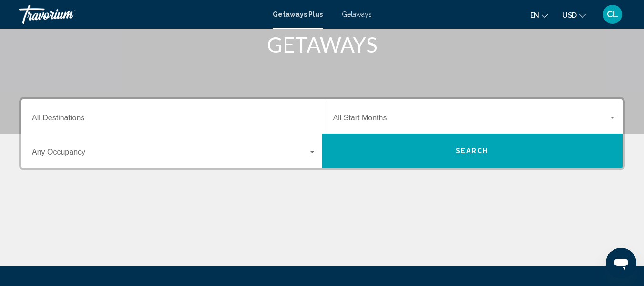
scroll to position [172, 0]
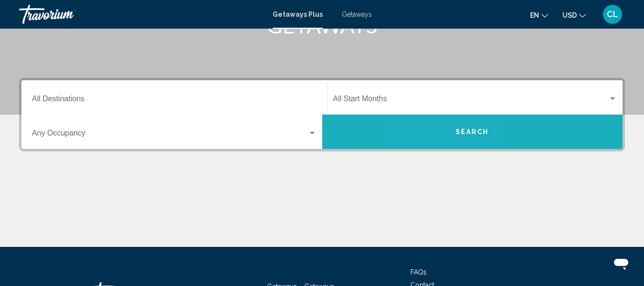
click at [444, 125] on button "Search" at bounding box center [472, 131] width 301 height 34
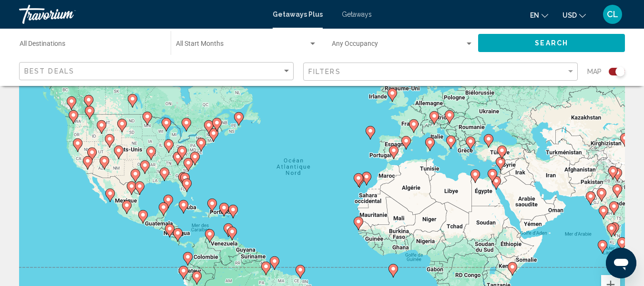
scroll to position [57, 0]
click at [189, 163] on image "Main content" at bounding box center [188, 162] width 6 height 6
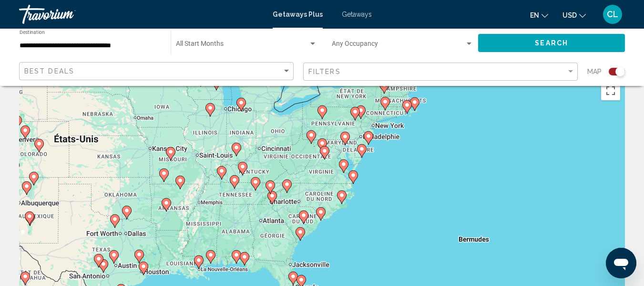
scroll to position [0, 0]
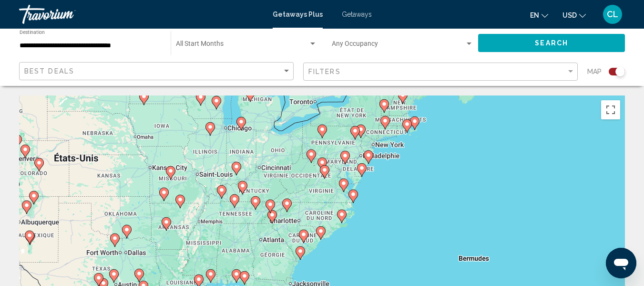
click at [417, 122] on image "Main content" at bounding box center [415, 121] width 6 height 6
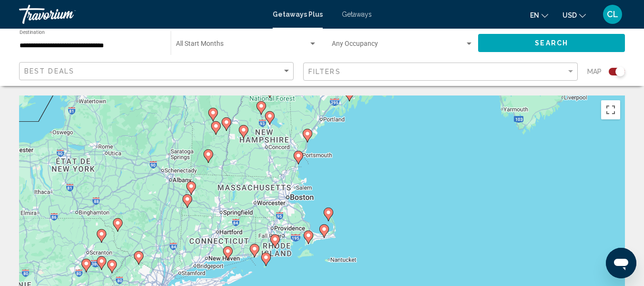
click at [226, 256] on icon "Main content" at bounding box center [228, 252] width 10 height 13
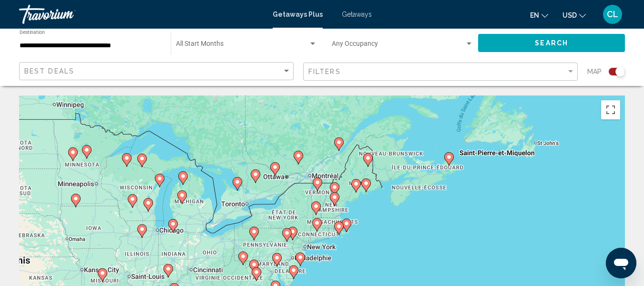
click at [340, 231] on icon "Main content" at bounding box center [338, 228] width 9 height 12
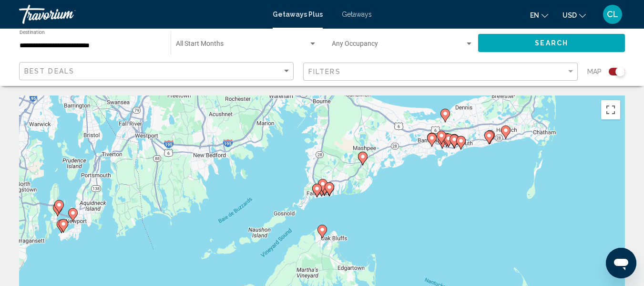
click at [72, 214] on image "Main content" at bounding box center [73, 213] width 6 height 6
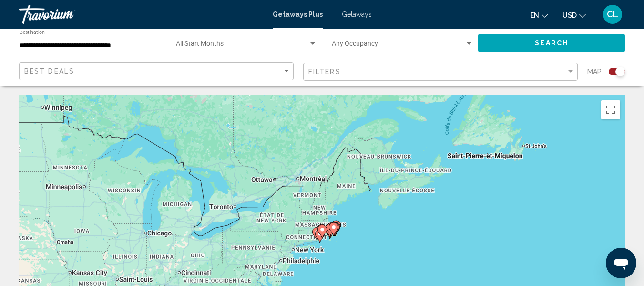
click at [394, 256] on div "Pour activer le glissement avec le clavier, appuyez sur Alt+Entrée. Une fois ce…" at bounding box center [322, 238] width 606 height 286
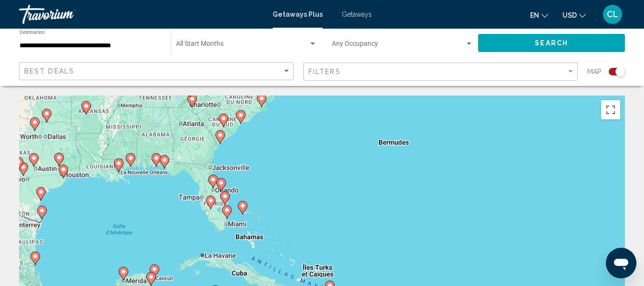
click at [164, 163] on icon "Main content" at bounding box center [164, 161] width 9 height 12
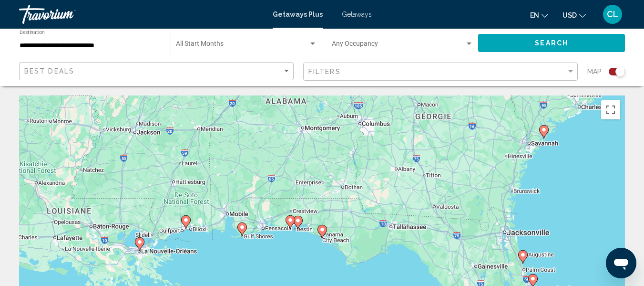
click at [240, 231] on icon "Main content" at bounding box center [241, 229] width 9 height 12
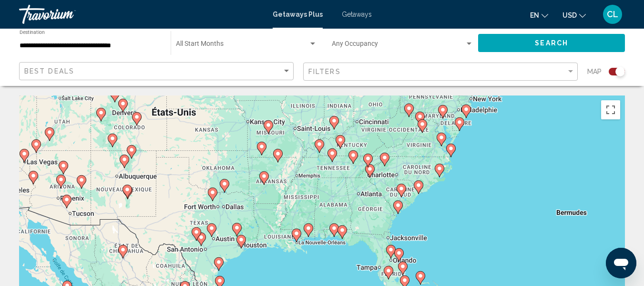
click at [297, 240] on gmp-advanced-marker "Main content" at bounding box center [297, 235] width 10 height 14
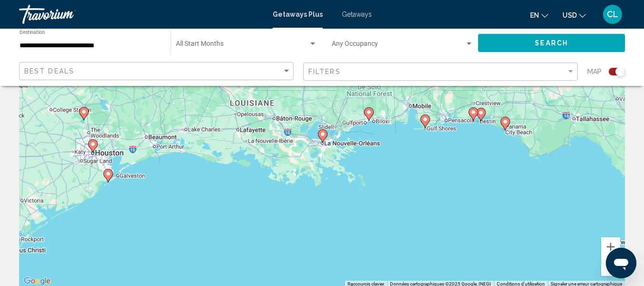
scroll to position [95, 0]
click at [109, 176] on icon "Main content" at bounding box center [107, 174] width 9 height 12
type input "**********"
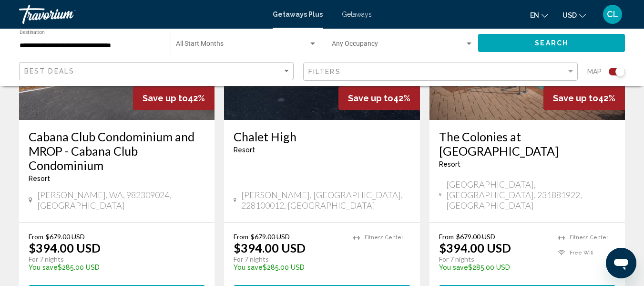
scroll to position [458, 0]
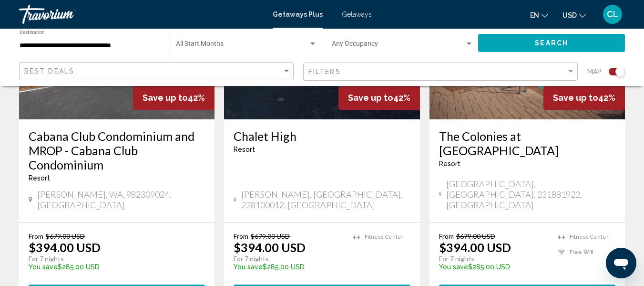
click at [571, 12] on span "USD" at bounding box center [570, 15] width 14 height 8
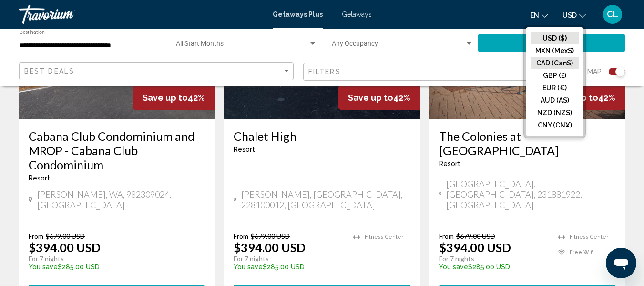
click at [546, 63] on button "CAD (Can$)" at bounding box center [555, 63] width 48 height 12
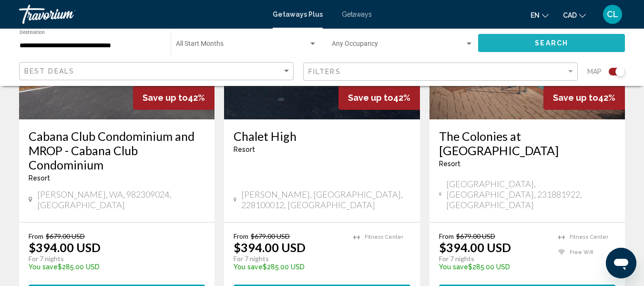
click at [552, 37] on button "Search" at bounding box center [551, 43] width 147 height 18
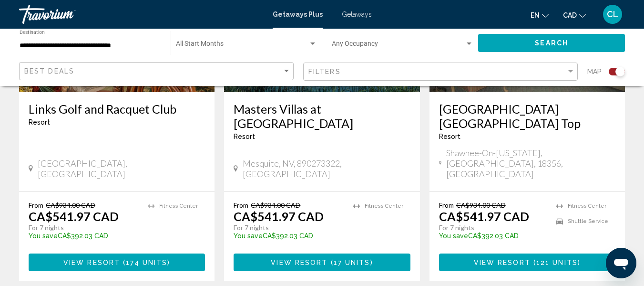
scroll to position [1545, 0]
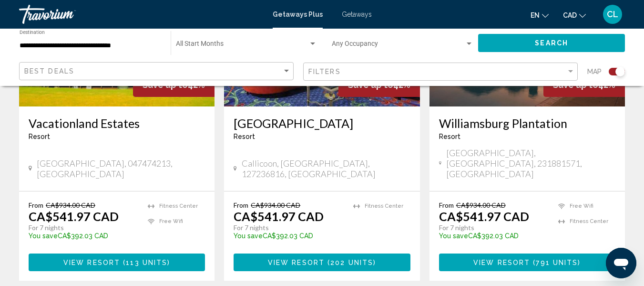
scroll to position [1545, 0]
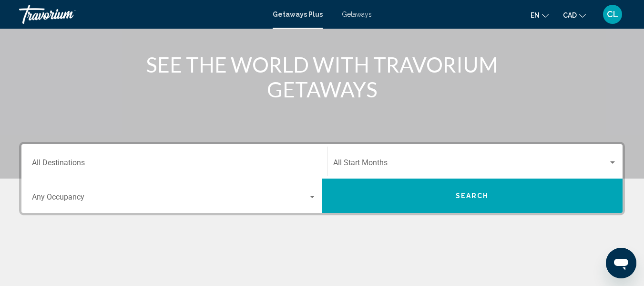
scroll to position [114, 0]
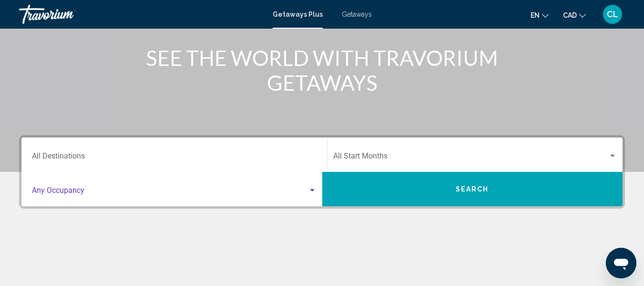
click at [311, 189] on div "Search widget" at bounding box center [312, 190] width 5 height 2
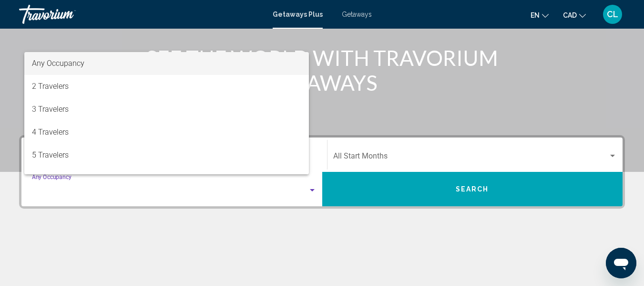
scroll to position [218, 0]
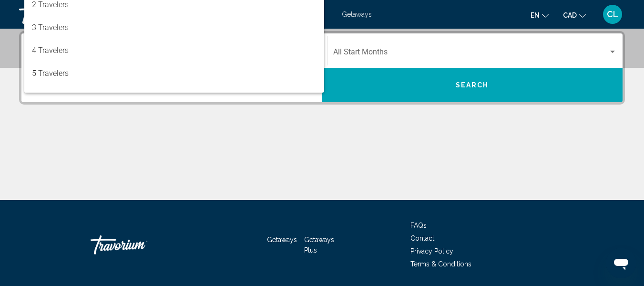
click at [267, 193] on div at bounding box center [322, 143] width 644 height 286
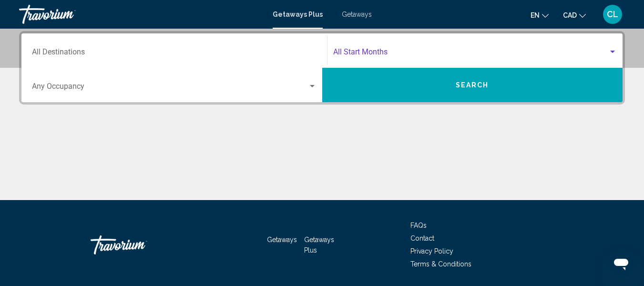
click at [614, 50] on div "Search widget" at bounding box center [612, 52] width 9 height 8
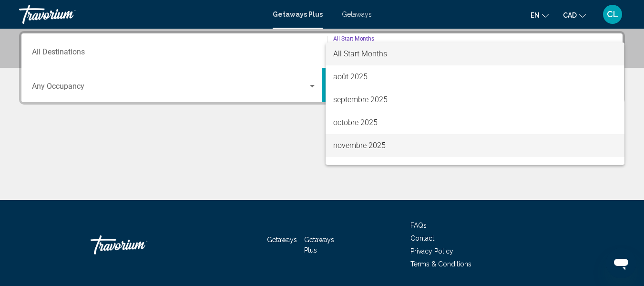
click at [351, 147] on span "novembre 2025" at bounding box center [475, 145] width 284 height 23
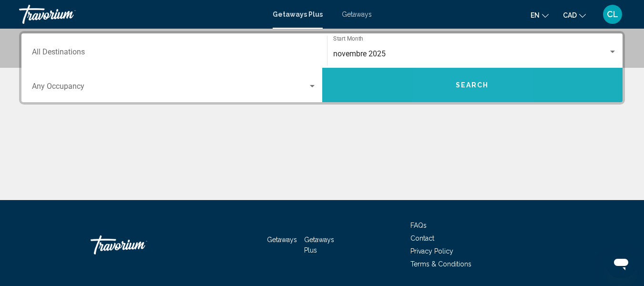
click at [457, 85] on span "Search" at bounding box center [472, 86] width 33 height 8
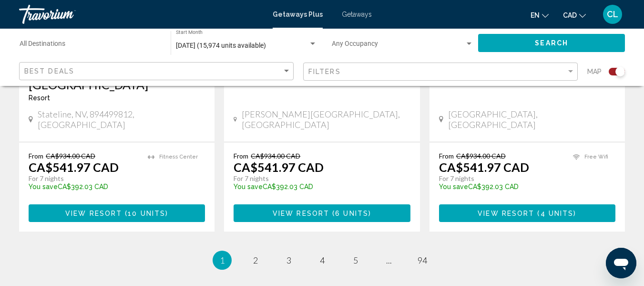
scroll to position [1602, 0]
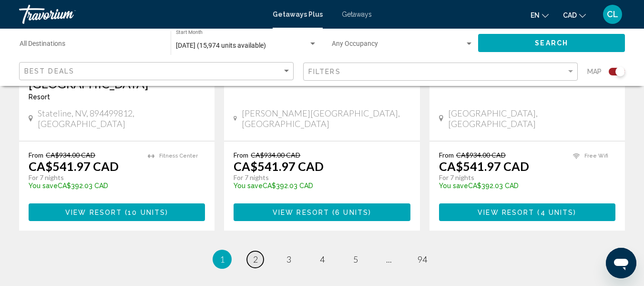
click at [251, 251] on link "page 2" at bounding box center [255, 259] width 17 height 17
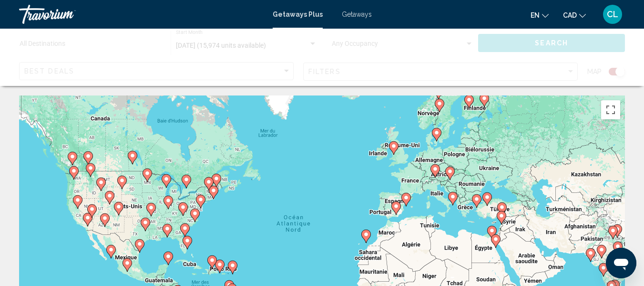
click at [130, 267] on icon "Main content" at bounding box center [128, 264] width 10 height 13
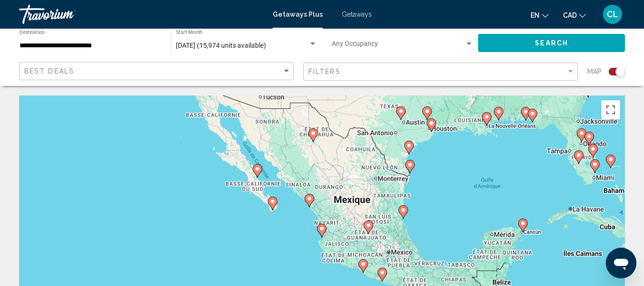
click at [521, 222] on image "Main content" at bounding box center [523, 223] width 6 height 6
type input "**********"
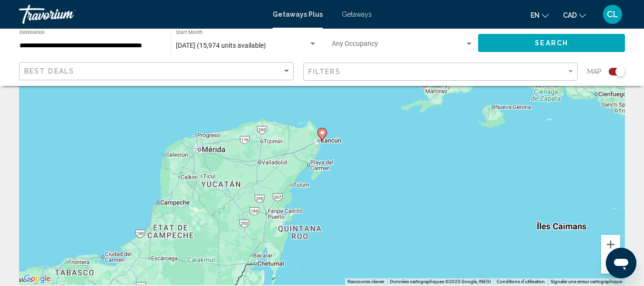
scroll to position [95, 0]
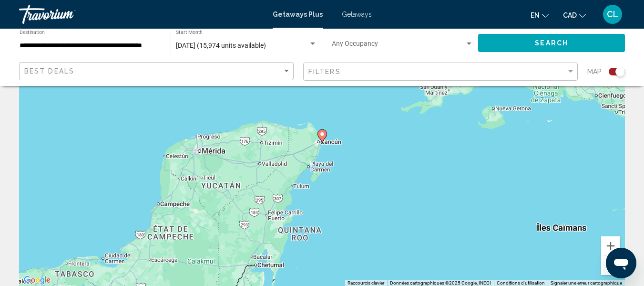
click at [322, 137] on icon "Main content" at bounding box center [322, 136] width 9 height 12
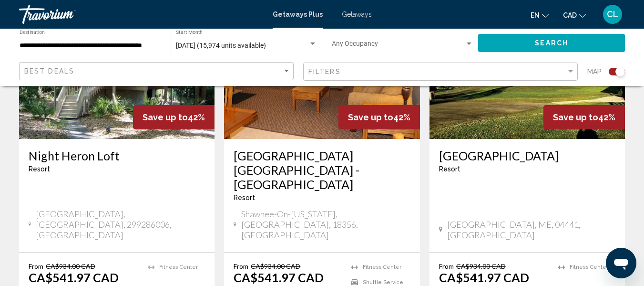
scroll to position [439, 0]
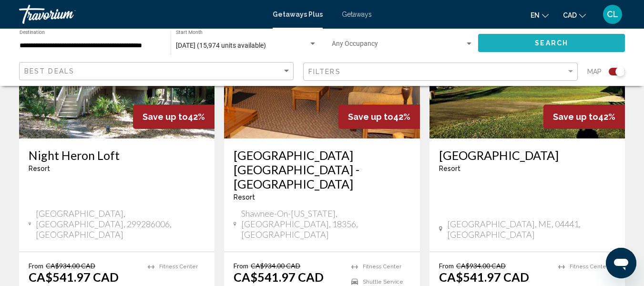
click at [522, 40] on button "Search" at bounding box center [551, 43] width 147 height 18
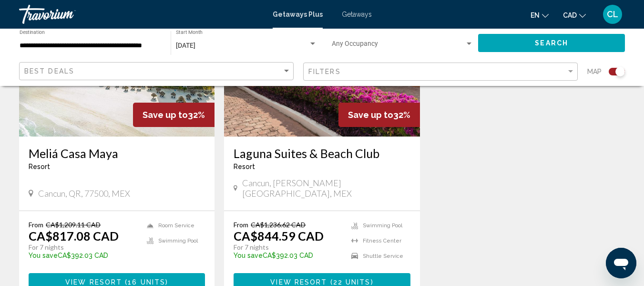
scroll to position [439, 0]
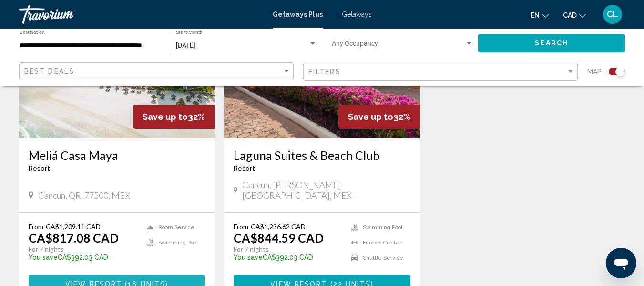
click at [105, 280] on span "View Resort" at bounding box center [93, 284] width 57 height 8
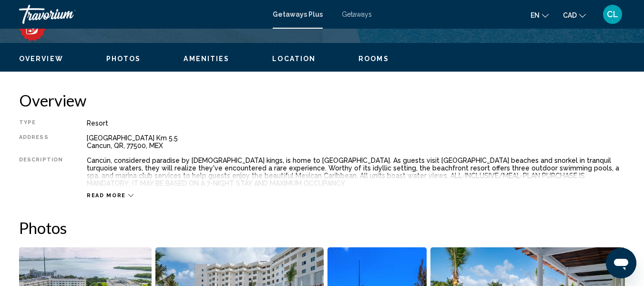
scroll to position [113, 0]
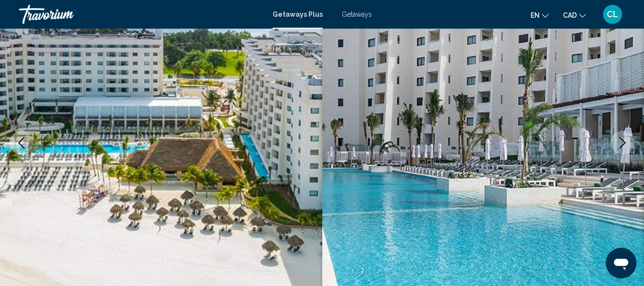
click at [617, 137] on icon "Next image" at bounding box center [622, 142] width 11 height 11
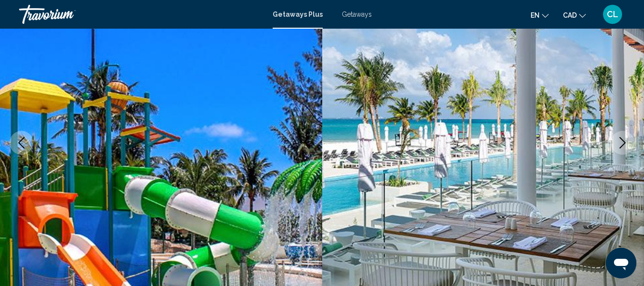
click at [617, 137] on icon "Next image" at bounding box center [622, 142] width 11 height 11
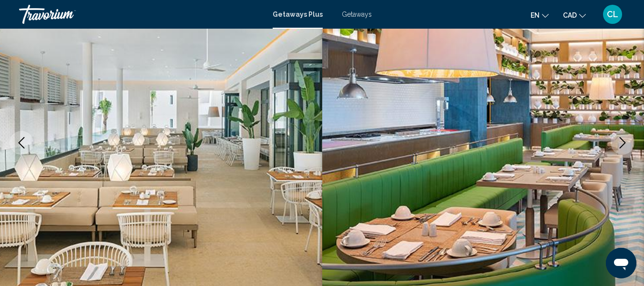
click at [617, 137] on icon "Next image" at bounding box center [622, 142] width 11 height 11
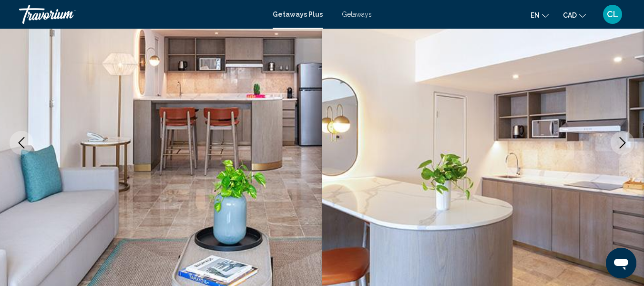
click at [617, 137] on icon "Next image" at bounding box center [622, 142] width 11 height 11
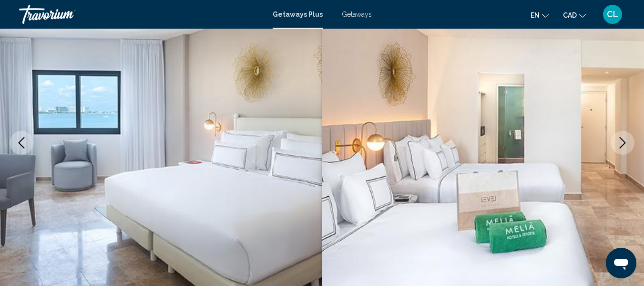
click at [617, 137] on icon "Next image" at bounding box center [622, 142] width 11 height 11
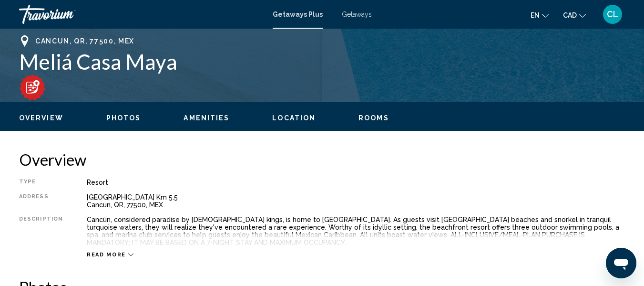
scroll to position [399, 0]
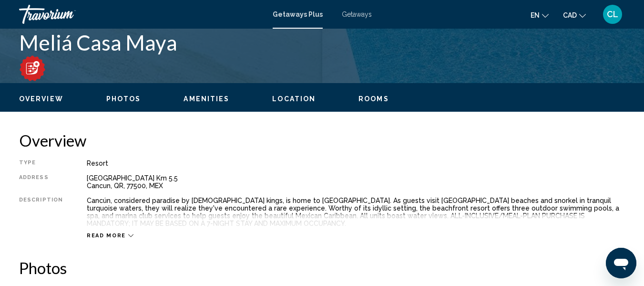
click at [111, 236] on span "Read more" at bounding box center [106, 235] width 39 height 6
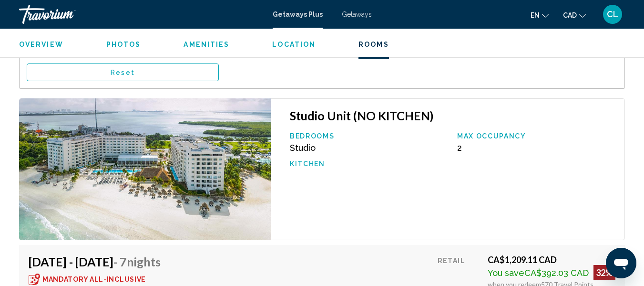
scroll to position [1814, 0]
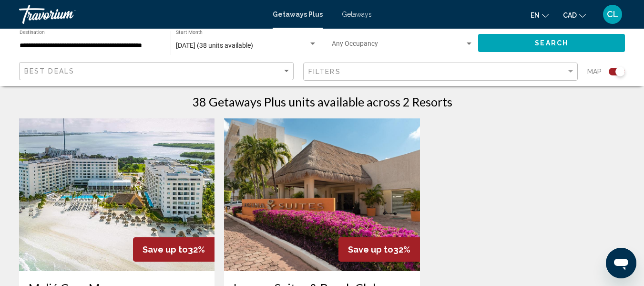
scroll to position [305, 0]
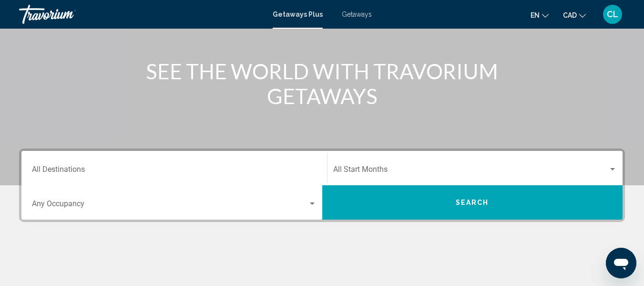
scroll to position [114, 0]
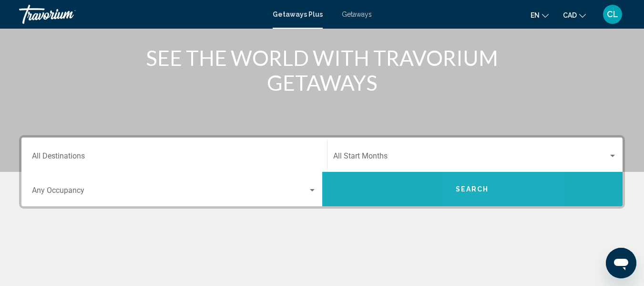
click at [473, 184] on button "Search" at bounding box center [472, 189] width 301 height 34
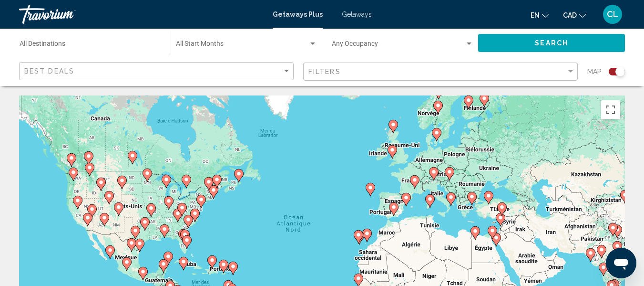
click at [111, 250] on image "Main content" at bounding box center [110, 250] width 6 height 6
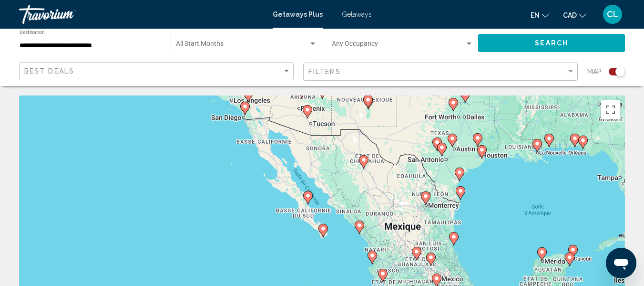
click at [361, 220] on gmp-advanced-marker "Main content" at bounding box center [360, 227] width 10 height 14
type input "**********"
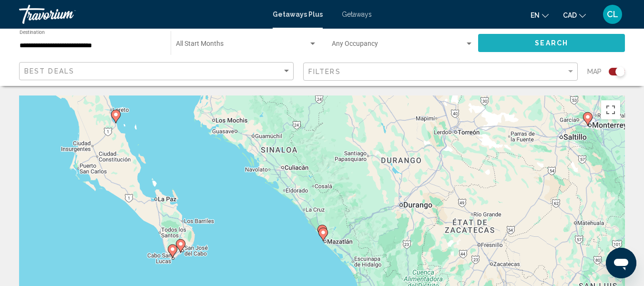
click at [526, 40] on button "Search" at bounding box center [551, 43] width 147 height 18
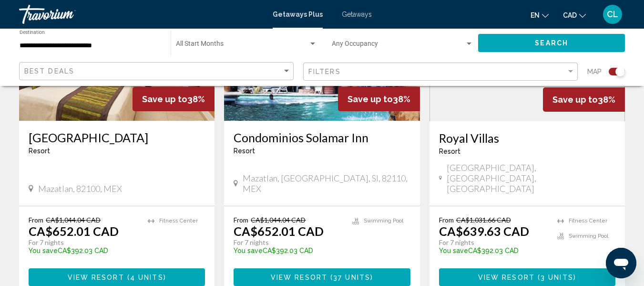
scroll to position [458, 0]
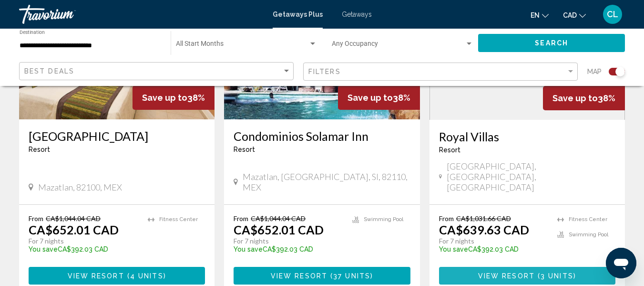
click at [531, 272] on span "View Resort" at bounding box center [506, 276] width 57 height 8
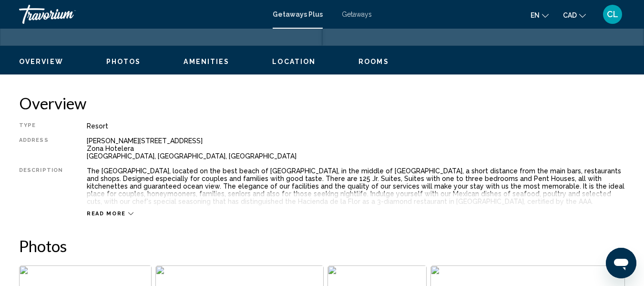
scroll to position [437, 0]
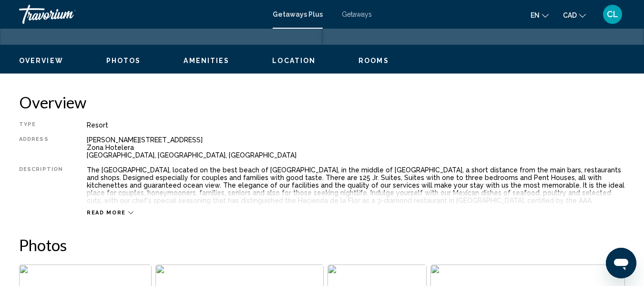
click at [128, 214] on icon "Main content" at bounding box center [130, 212] width 5 height 5
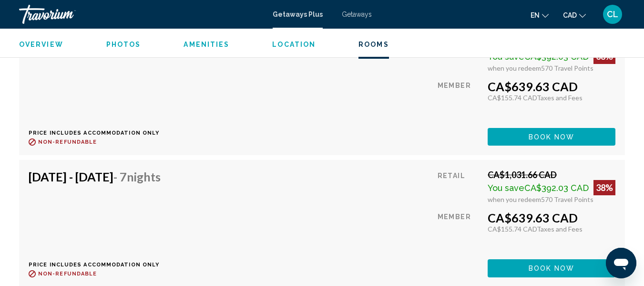
scroll to position [1905, 0]
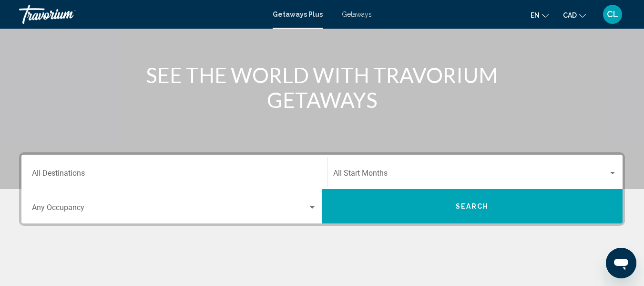
scroll to position [114, 0]
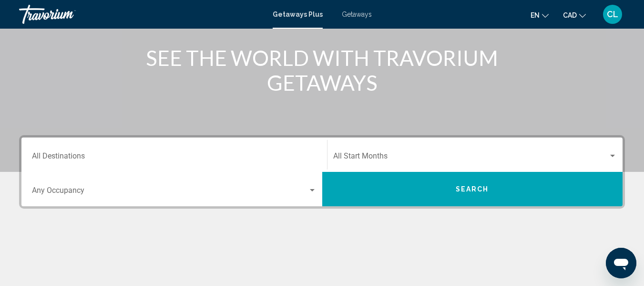
click at [417, 183] on button "Search" at bounding box center [472, 189] width 301 height 34
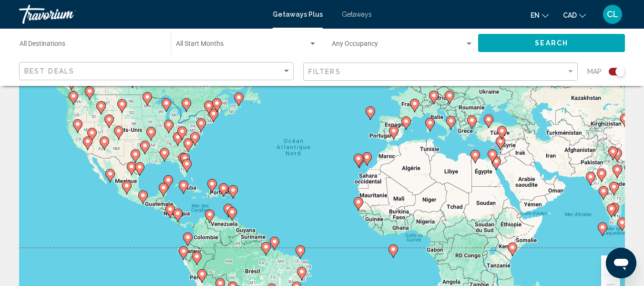
scroll to position [95, 0]
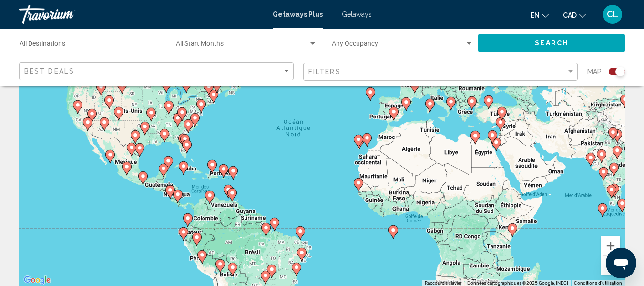
click at [162, 171] on icon "Main content" at bounding box center [163, 170] width 9 height 12
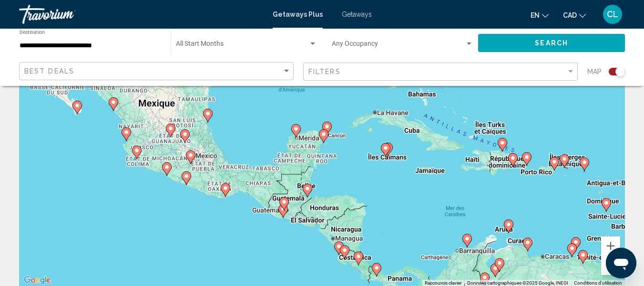
click at [307, 191] on icon "Main content" at bounding box center [307, 190] width 9 height 12
type input "**********"
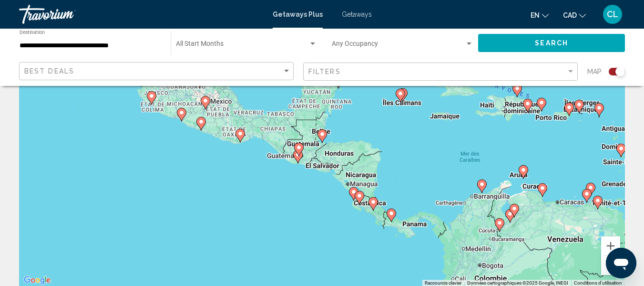
click at [536, 40] on span "Search" at bounding box center [551, 44] width 33 height 8
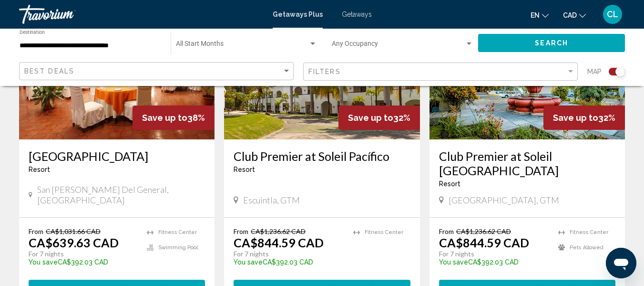
scroll to position [439, 0]
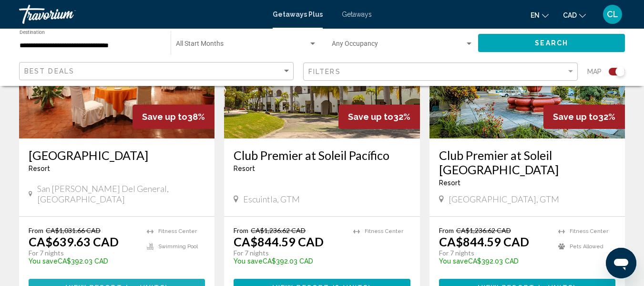
click at [106, 284] on span "View Resort" at bounding box center [94, 288] width 57 height 8
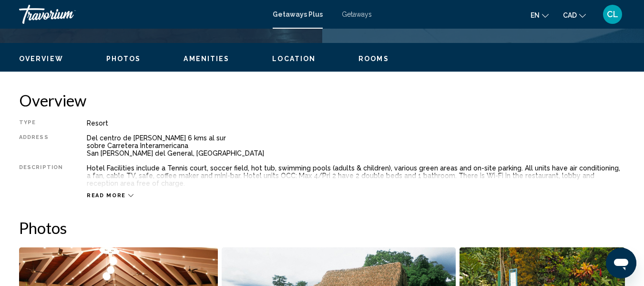
scroll to position [113, 0]
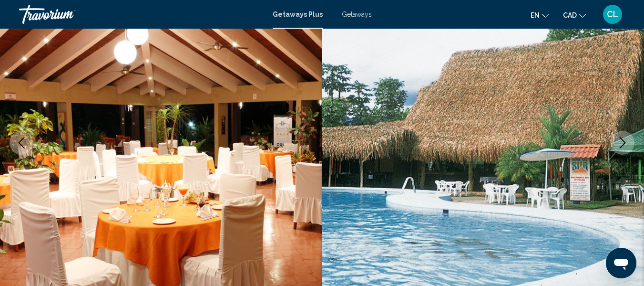
click at [623, 140] on icon "Next image" at bounding box center [622, 142] width 11 height 11
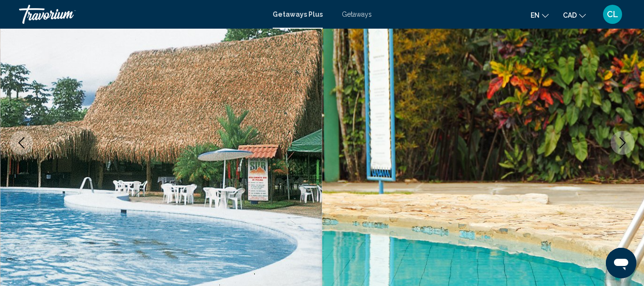
click at [623, 140] on icon "Next image" at bounding box center [622, 142] width 11 height 11
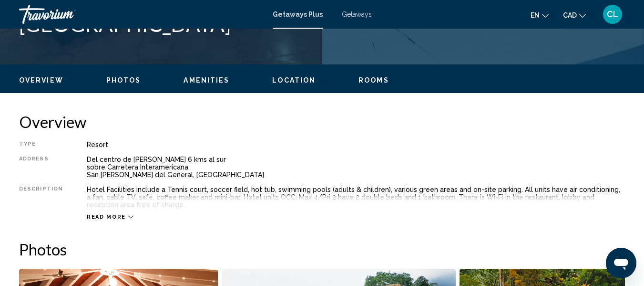
scroll to position [418, 0]
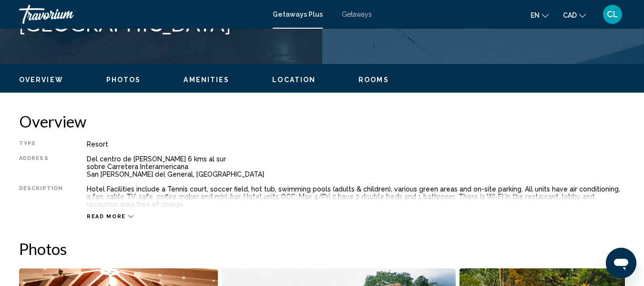
click at [128, 217] on icon "Main content" at bounding box center [130, 216] width 5 height 5
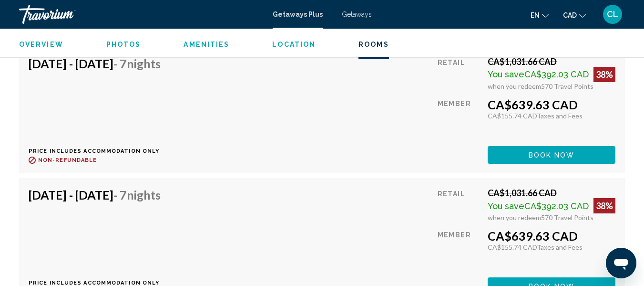
scroll to position [2344, 0]
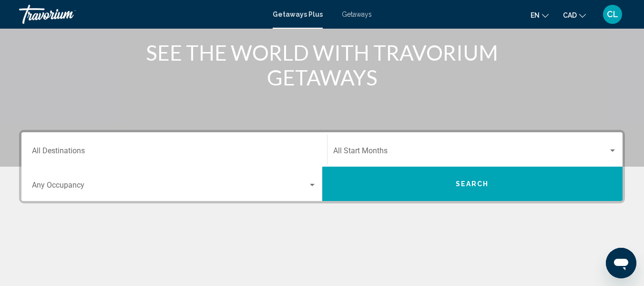
scroll to position [172, 0]
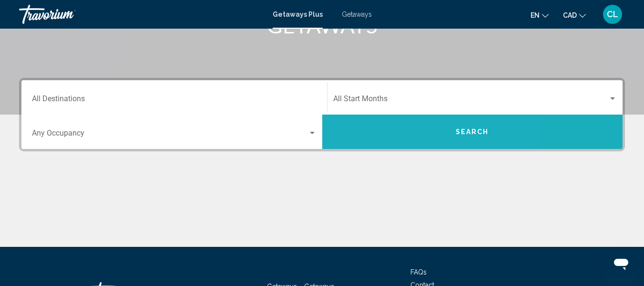
click at [400, 140] on button "Search" at bounding box center [472, 131] width 301 height 34
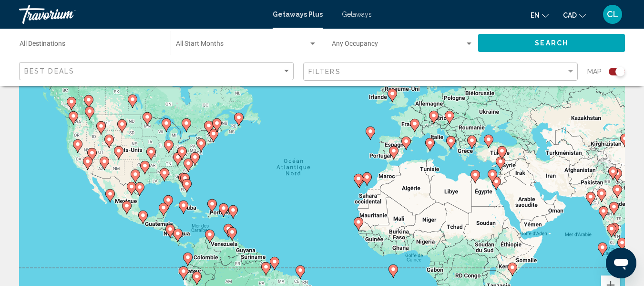
scroll to position [57, 0]
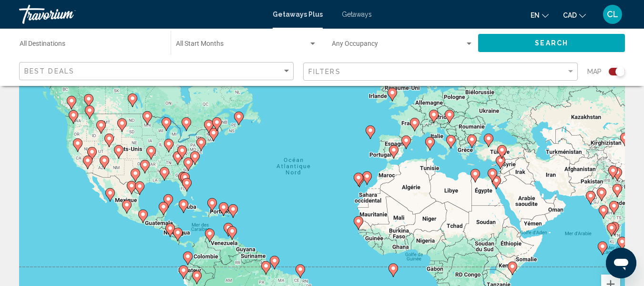
click at [143, 222] on icon "Main content" at bounding box center [143, 215] width 10 height 13
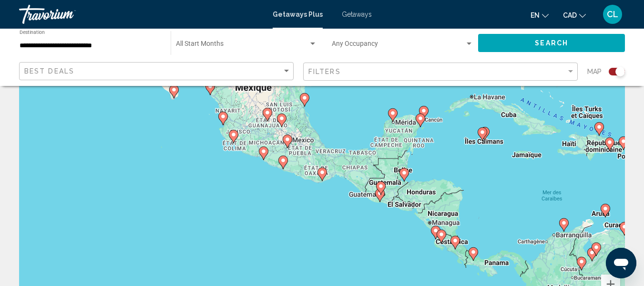
click at [323, 176] on icon "Main content" at bounding box center [322, 174] width 9 height 12
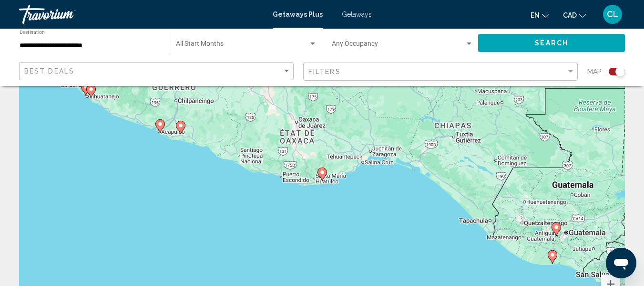
click at [162, 127] on icon "Main content" at bounding box center [159, 126] width 9 height 12
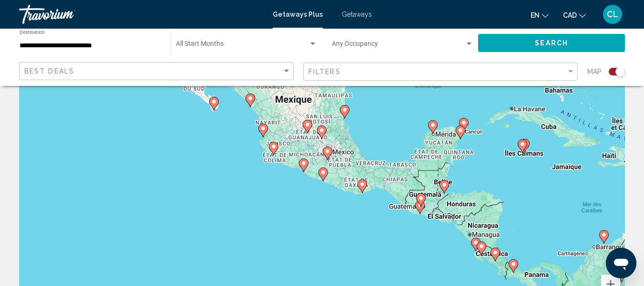
click at [320, 176] on gmp-advanced-marker "Main content" at bounding box center [323, 174] width 10 height 14
type input "**********"
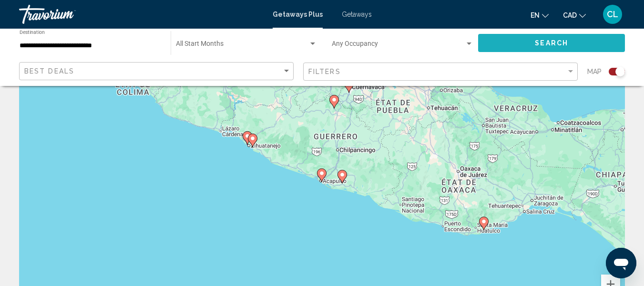
click at [543, 39] on span "Search" at bounding box center [551, 43] width 33 height 8
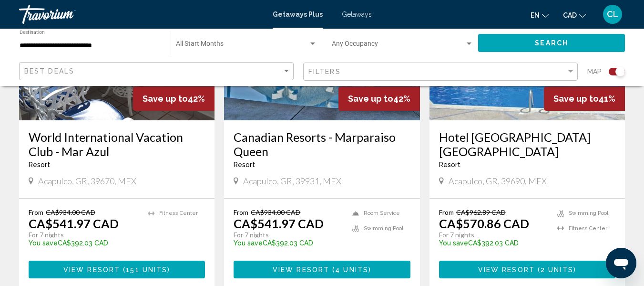
scroll to position [458, 0]
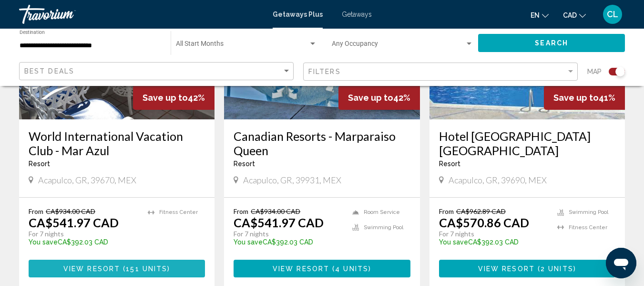
click at [109, 267] on span "View Resort" at bounding box center [91, 269] width 57 height 8
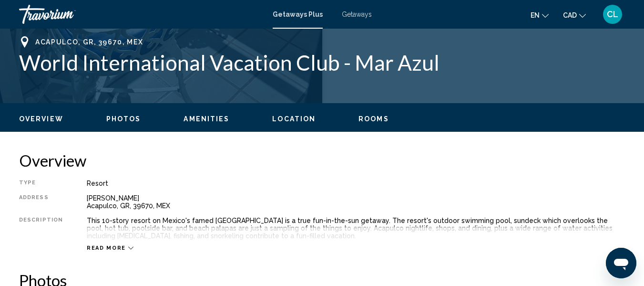
scroll to position [380, 0]
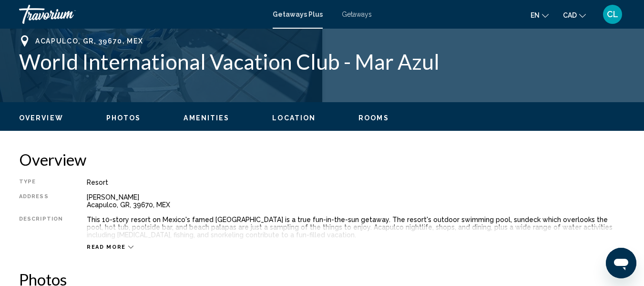
click at [94, 245] on span "Read more" at bounding box center [106, 247] width 39 height 6
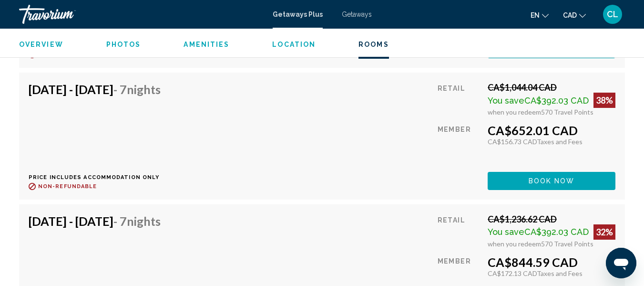
scroll to position [3183, 0]
